Goal: Find specific page/section: Find specific page/section

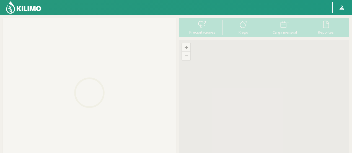
scroll to position [55, 0]
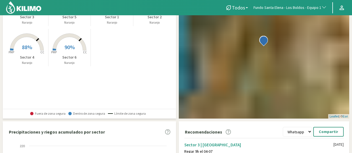
click at [318, 7] on span "Fundo Santa Elena - Los Boldos - Equipo 1" at bounding box center [288, 8] width 68 height 6
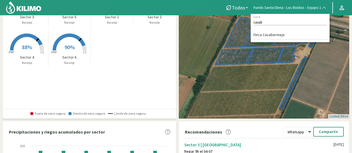
type input "casab"
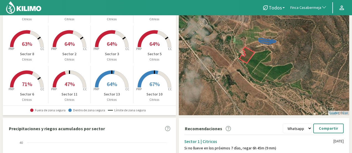
scroll to position [0, 0]
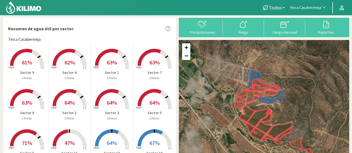
click at [39, 60] on icon at bounding box center [27, 57] width 34 height 17
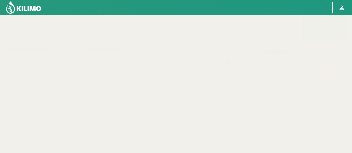
scroll to position [83, 0]
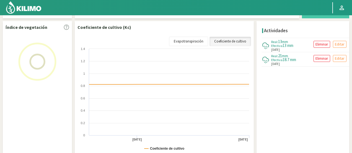
select select "108: Object"
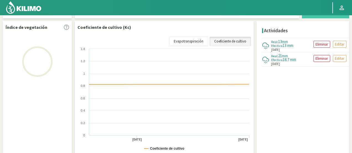
select select "12: Object"
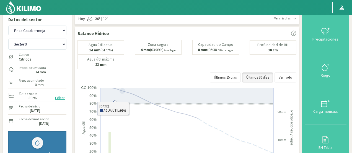
scroll to position [0, 0]
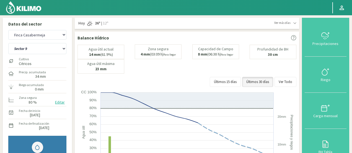
click at [291, 20] on div "Ver más días [DATE] 26º | 12º [DATE] 26º | 12º [DATE] 21º | 7º [DATE] 26º | 7º …" at bounding box center [187, 23] width 225 height 11
click at [289, 22] on span "Ver más días" at bounding box center [282, 22] width 16 height 5
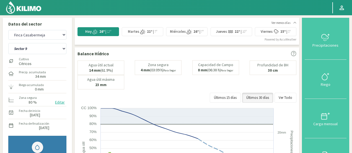
click at [17, 9] on img at bounding box center [24, 7] width 36 height 13
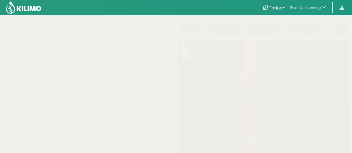
click at [307, 5] on span "Finca Casabermeja" at bounding box center [305, 8] width 31 height 6
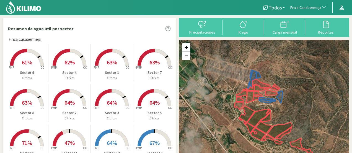
click at [307, 9] on span "Finca Casabermeja" at bounding box center [305, 8] width 31 height 6
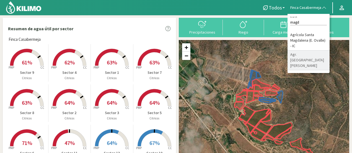
type input "magd"
click at [311, 55] on li "Agr. [GEOGRAPHIC_DATA][PERSON_NAME]" at bounding box center [309, 60] width 42 height 20
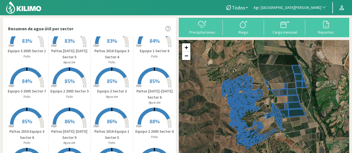
scroll to position [179, 0]
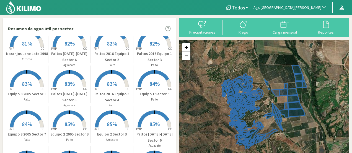
drag, startPoint x: 94, startPoint y: 74, endPoint x: 89, endPoint y: 71, distance: 5.9
drag, startPoint x: 89, startPoint y: 71, endPoint x: 59, endPoint y: 64, distance: 31.0
click at [59, 64] on p "Aguacate" at bounding box center [69, 65] width 42 height 5
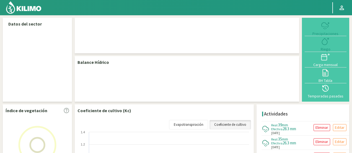
select select "21: Object"
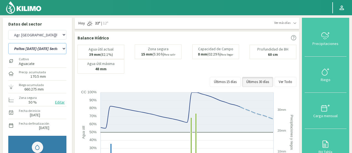
click at [55, 50] on select "10 11 12 13 1A 1B 26 27 E 3A 4 5 6 7 [PERSON_NAME] 7 Ciruela 8 9 Equipo 1 2005 …" at bounding box center [37, 48] width 58 height 11
click at [8, 43] on select "10 11 12 13 1A 1B 26 27 E 3A 4 5 6 7 [PERSON_NAME] 7 Ciruela 8 9 Equipo 1 2005 …" at bounding box center [37, 48] width 58 height 11
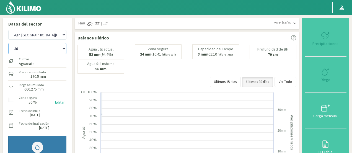
select select "47: Object"
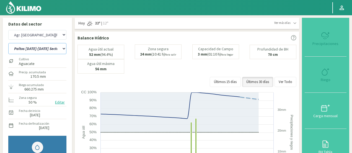
select select "301: Object"
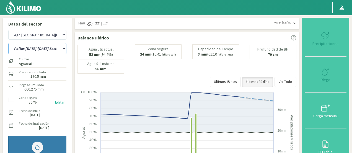
select select "65: Object"
